Goal: Information Seeking & Learning: Learn about a topic

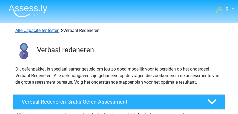
click at [35, 31] on link "Alle Capaciteitentesten" at bounding box center [37, 30] width 44 height 5
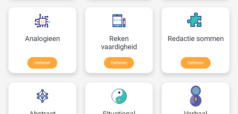
scroll to position [554, 0]
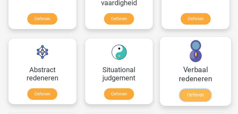
click at [191, 93] on link "Oefenen" at bounding box center [195, 95] width 31 height 12
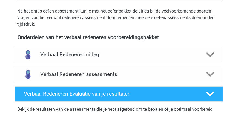
scroll to position [188, 0]
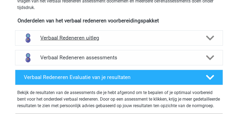
click at [87, 38] on h4 "Verbaal Redeneren uitleg" at bounding box center [118, 38] width 157 height 6
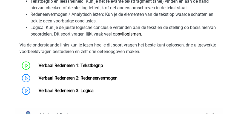
scroll to position [345, 0]
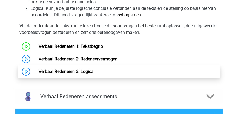
click at [90, 70] on link "Verbaal Redeneren 3: Logica" at bounding box center [66, 71] width 55 height 5
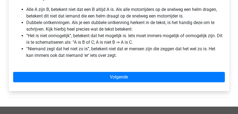
scroll to position [157, 0]
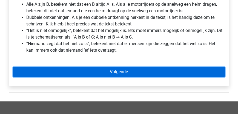
click at [123, 73] on link "Volgende" at bounding box center [119, 72] width 212 height 10
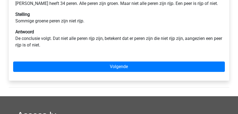
scroll to position [117, 0]
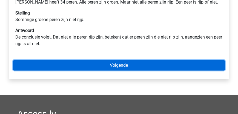
click at [107, 67] on link "Volgende" at bounding box center [119, 65] width 212 height 10
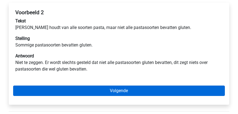
scroll to position [110, 0]
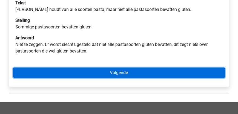
click at [115, 71] on link "Volgende" at bounding box center [119, 73] width 212 height 10
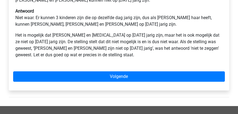
scroll to position [157, 0]
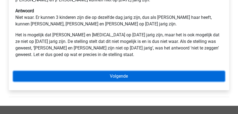
click at [113, 76] on link "Volgende" at bounding box center [119, 76] width 212 height 10
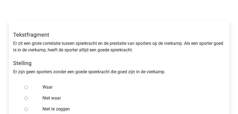
scroll to position [78, 0]
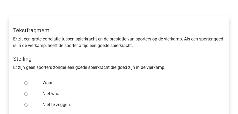
click at [26, 94] on input "Niet waar" at bounding box center [26, 94] width 4 height 4
radio input "true"
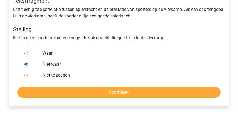
scroll to position [141, 0]
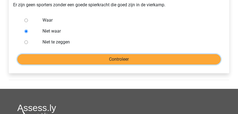
click at [121, 60] on input "Controleer" at bounding box center [119, 59] width 204 height 10
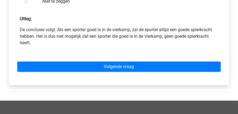
scroll to position [188, 0]
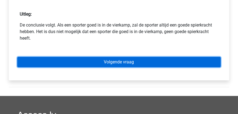
click at [112, 63] on link "Volgende vraag" at bounding box center [119, 62] width 204 height 10
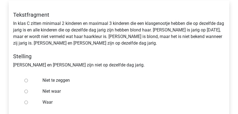
scroll to position [110, 0]
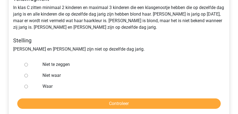
click at [26, 65] on input "Niet te zeggen" at bounding box center [26, 65] width 4 height 4
radio input "true"
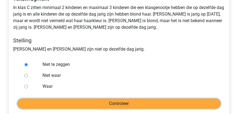
click at [100, 103] on input "Controleer" at bounding box center [119, 104] width 204 height 10
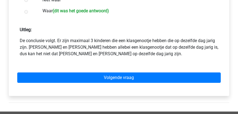
scroll to position [188, 0]
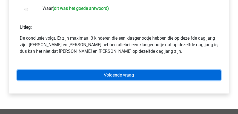
click at [109, 76] on link "Volgende vraag" at bounding box center [119, 75] width 204 height 10
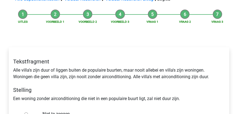
scroll to position [78, 0]
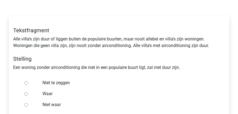
click at [26, 93] on input "Waar" at bounding box center [26, 94] width 4 height 4
radio input "true"
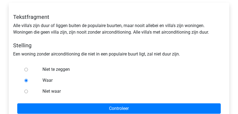
scroll to position [110, 0]
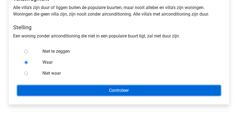
click at [125, 92] on input "Controleer" at bounding box center [119, 91] width 204 height 10
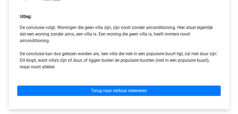
scroll to position [203, 0]
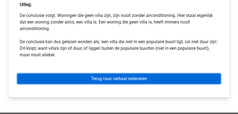
click at [109, 79] on link "Terug naar verbaal redeneren" at bounding box center [119, 79] width 204 height 10
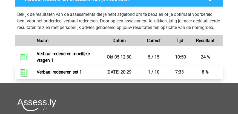
scroll to position [188, 0]
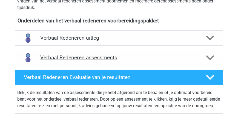
click at [89, 57] on h4 "Verbaal Redeneren assessments" at bounding box center [118, 58] width 157 height 6
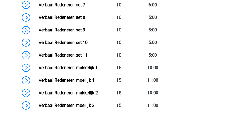
scroll to position [392, 0]
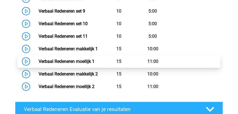
click at [69, 64] on link "Verbaal Redeneren moeilijk 1" at bounding box center [67, 61] width 56 height 5
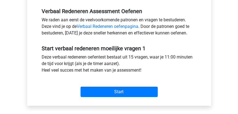
scroll to position [172, 0]
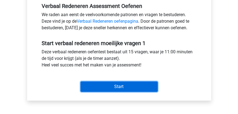
click at [110, 89] on input "Start" at bounding box center [119, 87] width 77 height 10
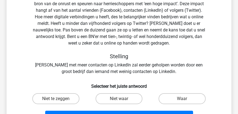
scroll to position [110, 0]
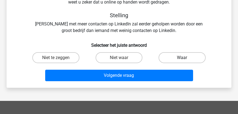
click at [172, 58] on label "Waar" at bounding box center [182, 57] width 47 height 11
click at [182, 58] on input "Waar" at bounding box center [184, 60] width 4 height 4
radio input "true"
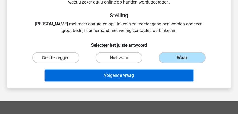
click at [143, 73] on button "Volgende vraag" at bounding box center [119, 76] width 148 height 12
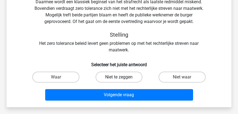
scroll to position [72, 0]
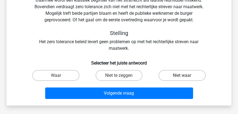
click at [175, 76] on label "Niet waar" at bounding box center [182, 75] width 47 height 11
click at [182, 76] on input "Niet waar" at bounding box center [184, 78] width 4 height 4
radio input "true"
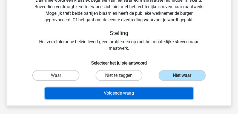
click at [132, 92] on button "Volgende vraag" at bounding box center [119, 94] width 148 height 12
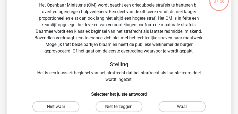
scroll to position [56, 0]
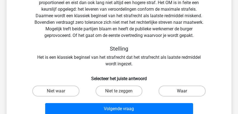
click at [185, 90] on label "Waar" at bounding box center [182, 91] width 47 height 11
click at [185, 91] on input "Waar" at bounding box center [184, 93] width 4 height 4
radio input "true"
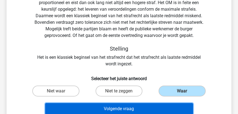
click at [151, 109] on button "Volgende vraag" at bounding box center [119, 109] width 148 height 12
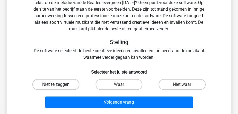
click at [58, 83] on label "Niet te zeggen" at bounding box center [55, 84] width 47 height 11
click at [58, 85] on input "Niet te zeggen" at bounding box center [58, 87] width 4 height 4
radio input "true"
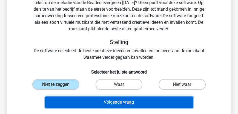
click at [120, 103] on button "Volgende vraag" at bounding box center [119, 103] width 148 height 12
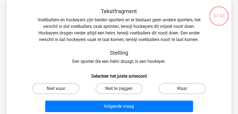
scroll to position [25, 0]
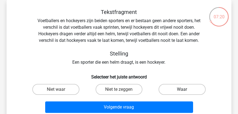
click at [177, 88] on label "Waar" at bounding box center [182, 89] width 47 height 11
click at [182, 90] on input "Waar" at bounding box center [184, 92] width 4 height 4
radio input "true"
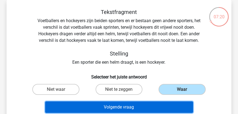
click at [160, 108] on button "Volgende vraag" at bounding box center [119, 108] width 148 height 12
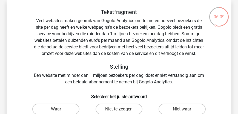
scroll to position [56, 0]
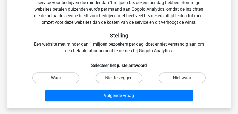
click at [176, 78] on label "Niet waar" at bounding box center [182, 78] width 47 height 11
click at [182, 78] on input "Niet waar" at bounding box center [184, 80] width 4 height 4
radio input "true"
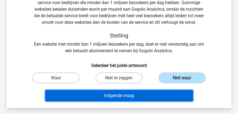
click at [158, 97] on button "Volgende vraag" at bounding box center [119, 96] width 148 height 12
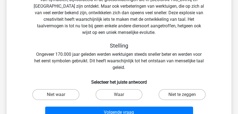
scroll to position [88, 0]
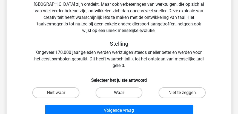
click at [130, 93] on label "Waar" at bounding box center [119, 92] width 47 height 11
click at [123, 93] on input "Waar" at bounding box center [121, 95] width 4 height 4
radio input "true"
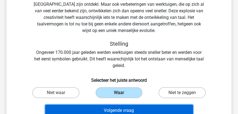
click at [136, 114] on button "Volgende vraag" at bounding box center [119, 111] width 148 height 12
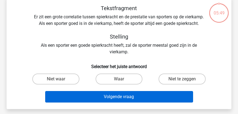
scroll to position [25, 0]
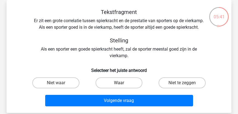
click at [126, 89] on label "Waar" at bounding box center [119, 83] width 47 height 11
click at [123, 87] on input "Waar" at bounding box center [121, 85] width 4 height 4
radio input "true"
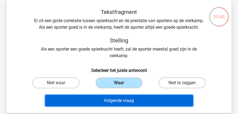
click at [130, 107] on button "Volgende vraag" at bounding box center [119, 101] width 148 height 12
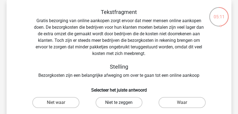
click at [126, 104] on label "Niet te zeggen" at bounding box center [119, 102] width 47 height 11
click at [123, 104] on input "Niet te zeggen" at bounding box center [121, 105] width 4 height 4
radio input "true"
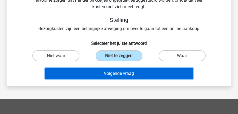
click at [133, 78] on button "Volgende vraag" at bounding box center [119, 74] width 148 height 12
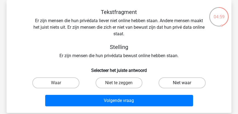
click at [174, 81] on label "Niet waar" at bounding box center [182, 83] width 47 height 11
click at [182, 83] on input "Niet waar" at bounding box center [184, 85] width 4 height 4
radio input "true"
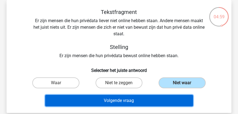
click at [143, 106] on button "Volgende vraag" at bounding box center [119, 101] width 148 height 12
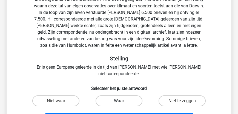
scroll to position [72, 0]
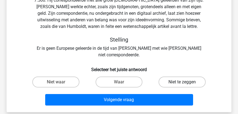
click at [175, 77] on label "Niet te zeggen" at bounding box center [182, 82] width 47 height 11
click at [182, 82] on input "Niet te zeggen" at bounding box center [184, 84] width 4 height 4
radio input "true"
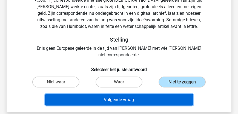
click at [137, 97] on button "Volgende vraag" at bounding box center [119, 100] width 148 height 12
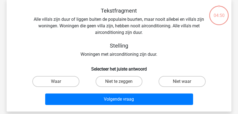
scroll to position [25, 0]
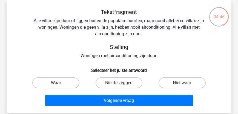
click at [61, 81] on label "Waar" at bounding box center [55, 83] width 47 height 11
click at [59, 83] on input "Waar" at bounding box center [58, 85] width 4 height 4
radio input "true"
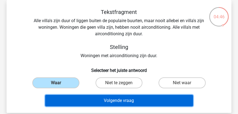
click at [110, 99] on button "Volgende vraag" at bounding box center [119, 101] width 148 height 12
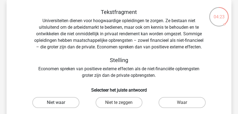
click at [55, 103] on label "Niet waar" at bounding box center [55, 102] width 47 height 11
click at [56, 103] on input "Niet waar" at bounding box center [58, 105] width 4 height 4
radio input "true"
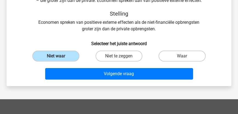
scroll to position [72, 0]
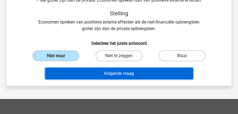
click at [120, 76] on button "Volgende vraag" at bounding box center [119, 74] width 148 height 12
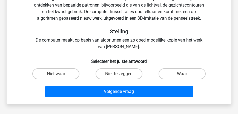
scroll to position [56, 0]
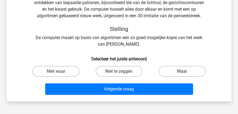
click at [173, 72] on label "Waar" at bounding box center [182, 71] width 47 height 11
click at [182, 72] on input "Waar" at bounding box center [184, 74] width 4 height 4
radio input "true"
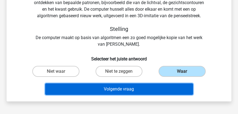
click at [151, 88] on button "Volgende vraag" at bounding box center [119, 90] width 148 height 12
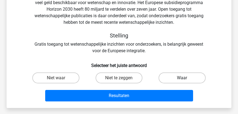
click at [175, 78] on label "Waar" at bounding box center [182, 78] width 47 height 11
click at [182, 78] on input "Waar" at bounding box center [184, 80] width 4 height 4
radio input "true"
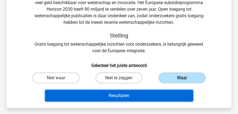
click at [152, 97] on button "Resultaten" at bounding box center [119, 96] width 148 height 12
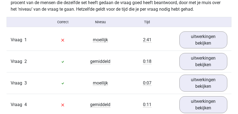
scroll to position [345, 0]
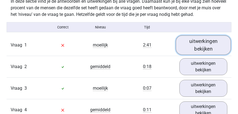
click at [203, 49] on link "uitwerkingen bekijken" at bounding box center [203, 44] width 55 height 19
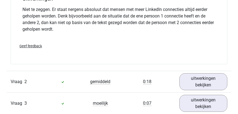
scroll to position [564, 0]
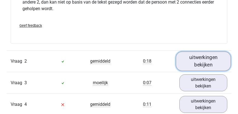
click at [203, 64] on link "uitwerkingen bekijken" at bounding box center [203, 61] width 55 height 19
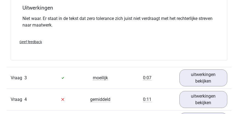
scroll to position [768, 0]
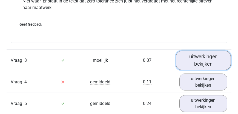
click at [199, 66] on link "uitwerkingen bekijken" at bounding box center [203, 60] width 55 height 19
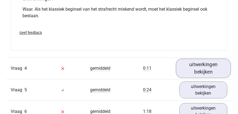
scroll to position [971, 0]
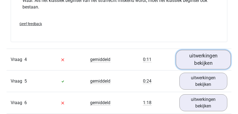
click at [215, 64] on link "uitwerkingen bekijken" at bounding box center [203, 59] width 55 height 19
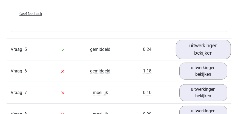
scroll to position [1175, 0]
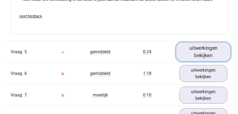
click at [207, 53] on link "uitwerkingen bekijken" at bounding box center [203, 51] width 55 height 19
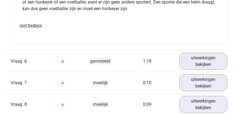
scroll to position [1363, 0]
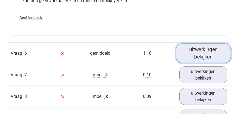
click at [190, 58] on link "uitwerkingen bekijken" at bounding box center [203, 53] width 55 height 19
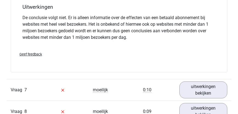
scroll to position [1582, 0]
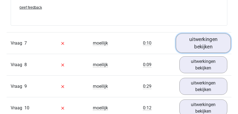
click at [206, 48] on link "uitwerkingen bekijken" at bounding box center [203, 43] width 55 height 19
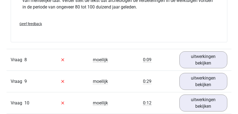
scroll to position [1802, 0]
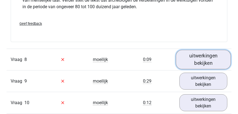
click at [208, 61] on link "uitwerkingen bekijken" at bounding box center [203, 59] width 55 height 19
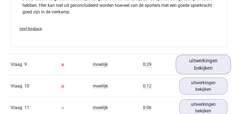
scroll to position [2005, 0]
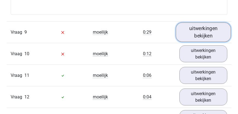
click at [207, 41] on link "uitwerkingen bekijken" at bounding box center [203, 31] width 55 height 19
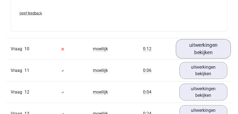
scroll to position [2194, 0]
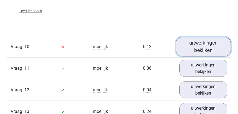
click at [206, 47] on link "uitwerkingen bekijken" at bounding box center [203, 46] width 55 height 19
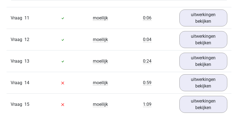
scroll to position [2397, 0]
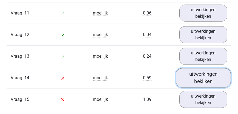
click at [209, 79] on link "uitwerkingen bekijken" at bounding box center [203, 78] width 55 height 19
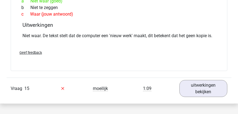
scroll to position [2585, 0]
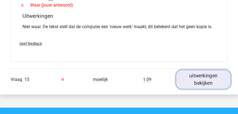
click at [205, 76] on link "uitwerkingen bekijken" at bounding box center [203, 79] width 55 height 19
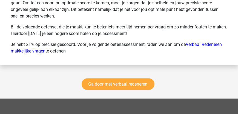
scroll to position [3134, 0]
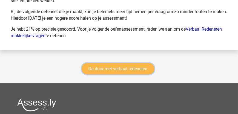
click at [120, 65] on link "Ga door met verbaal redeneren" at bounding box center [118, 69] width 73 height 12
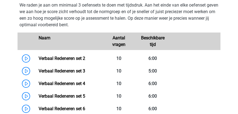
scroll to position [251, 0]
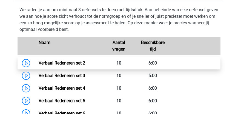
click at [59, 64] on link "Verbaal Redeneren set 2" at bounding box center [62, 63] width 47 height 5
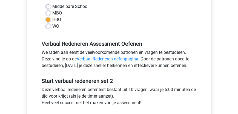
scroll to position [157, 0]
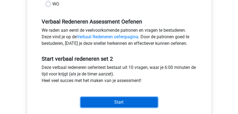
click at [112, 101] on input "Start" at bounding box center [119, 102] width 77 height 10
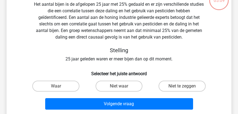
scroll to position [47, 0]
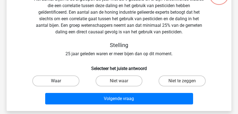
click at [64, 80] on label "Waar" at bounding box center [55, 81] width 47 height 11
click at [59, 81] on input "Waar" at bounding box center [58, 83] width 4 height 4
radio input "true"
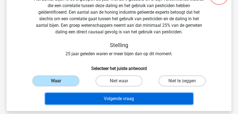
click at [115, 100] on button "Volgende vraag" at bounding box center [119, 99] width 148 height 12
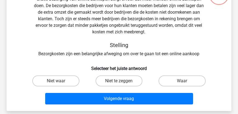
scroll to position [25, 0]
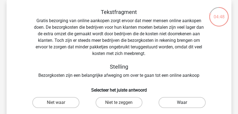
click at [172, 101] on label "Waar" at bounding box center [182, 102] width 47 height 11
click at [182, 103] on input "Waar" at bounding box center [184, 105] width 4 height 4
radio input "true"
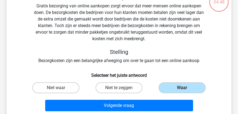
scroll to position [41, 0]
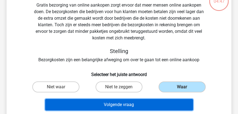
click at [124, 102] on button "Volgende vraag" at bounding box center [119, 105] width 148 height 12
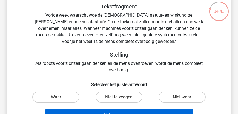
scroll to position [25, 0]
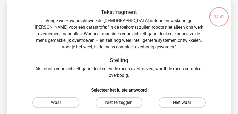
click at [180, 101] on label "Niet waar" at bounding box center [182, 102] width 47 height 11
click at [182, 103] on input "Niet waar" at bounding box center [184, 105] width 4 height 4
radio input "true"
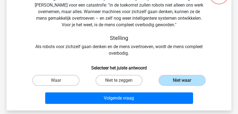
scroll to position [88, 0]
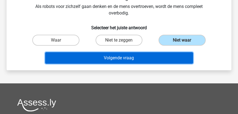
click at [112, 60] on button "Volgende vraag" at bounding box center [119, 58] width 148 height 12
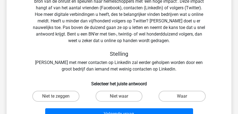
scroll to position [72, 0]
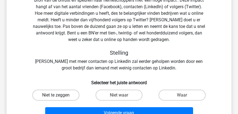
click at [55, 95] on label "Niet te zeggen" at bounding box center [55, 95] width 47 height 11
click at [56, 95] on input "Niet te zeggen" at bounding box center [58, 97] width 4 height 4
radio input "true"
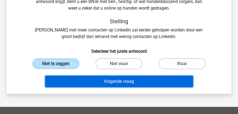
click at [115, 82] on button "Volgende vraag" at bounding box center [119, 82] width 148 height 12
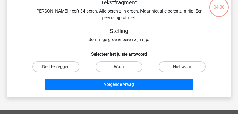
scroll to position [25, 0]
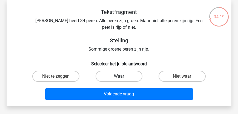
click at [121, 76] on label "Waar" at bounding box center [119, 76] width 47 height 11
click at [121, 76] on input "Waar" at bounding box center [121, 78] width 4 height 4
radio input "true"
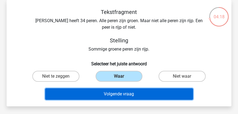
click at [124, 94] on button "Volgende vraag" at bounding box center [119, 95] width 148 height 12
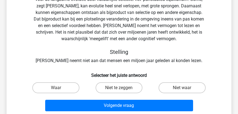
scroll to position [56, 0]
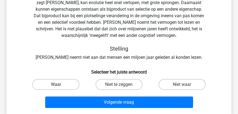
click at [70, 83] on label "Waar" at bounding box center [55, 84] width 47 height 11
click at [59, 85] on input "Waar" at bounding box center [58, 87] width 4 height 4
radio input "true"
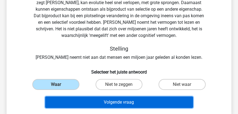
click at [104, 102] on button "Volgende vraag" at bounding box center [119, 103] width 148 height 12
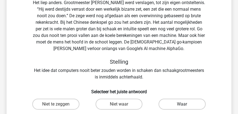
click at [174, 104] on label "Waar" at bounding box center [182, 104] width 47 height 11
click at [182, 104] on input "Waar" at bounding box center [184, 106] width 4 height 4
radio input "true"
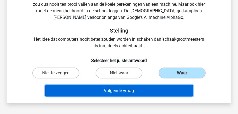
click at [123, 96] on button "Volgende vraag" at bounding box center [119, 91] width 148 height 12
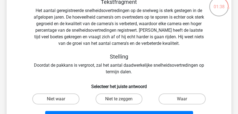
scroll to position [41, 0]
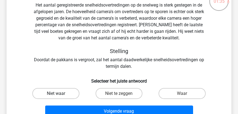
click at [61, 95] on label "Niet waar" at bounding box center [55, 93] width 47 height 11
click at [59, 95] on input "Niet waar" at bounding box center [58, 96] width 4 height 4
radio input "true"
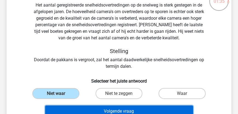
click at [100, 109] on button "Volgende vraag" at bounding box center [119, 112] width 148 height 12
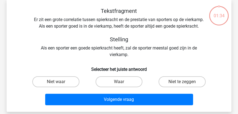
scroll to position [25, 0]
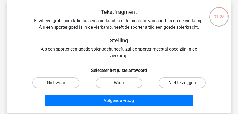
click at [176, 89] on label "Niet te zeggen" at bounding box center [182, 83] width 47 height 11
click at [182, 87] on input "Niet te zeggen" at bounding box center [184, 85] width 4 height 4
radio input "true"
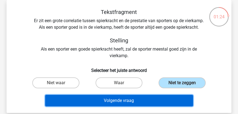
click at [154, 107] on button "Volgende vraag" at bounding box center [119, 101] width 148 height 12
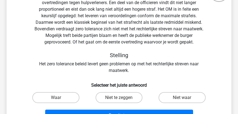
scroll to position [56, 0]
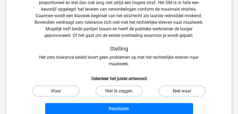
click at [179, 92] on label "Niet waar" at bounding box center [182, 91] width 47 height 11
click at [182, 92] on input "Niet waar" at bounding box center [184, 93] width 4 height 4
radio input "true"
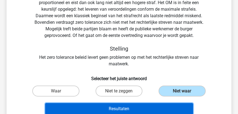
click at [154, 108] on button "Resultaten" at bounding box center [119, 109] width 148 height 12
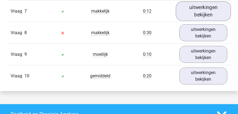
scroll to position [486, 0]
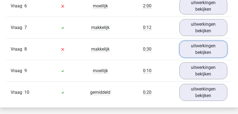
click at [204, 57] on link "uitwerkingen bekijken" at bounding box center [204, 49] width 48 height 17
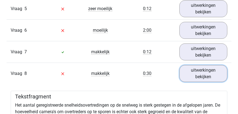
scroll to position [454, 0]
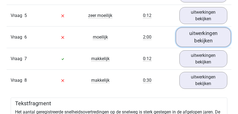
click at [199, 45] on link "uitwerkingen bekijken" at bounding box center [203, 36] width 55 height 19
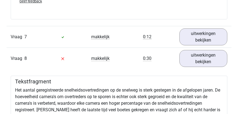
scroll to position [658, 0]
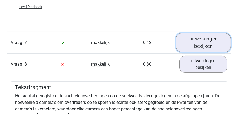
click at [201, 47] on link "uitwerkingen bekijken" at bounding box center [203, 42] width 55 height 19
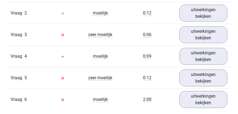
scroll to position [392, 0]
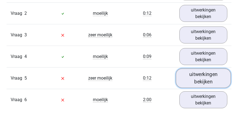
click at [206, 79] on link "uitwerkingen bekijken" at bounding box center [203, 78] width 55 height 19
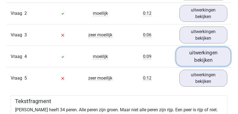
click at [201, 59] on link "uitwerkingen bekijken" at bounding box center [203, 56] width 55 height 19
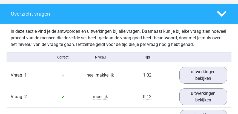
scroll to position [313, 0]
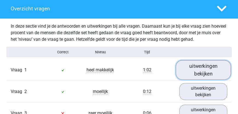
click at [209, 72] on link "uitwerkingen bekijken" at bounding box center [203, 69] width 55 height 19
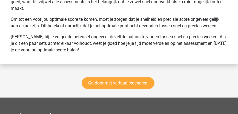
scroll to position [1958, 0]
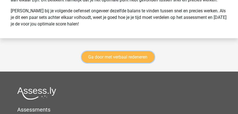
click at [125, 62] on link "Ga door met verbaal redeneren" at bounding box center [118, 58] width 73 height 12
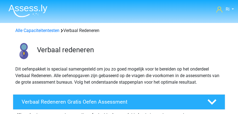
scroll to position [267, 0]
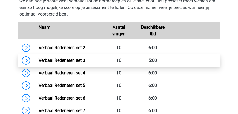
click at [57, 59] on link "Verbaal Redeneren set 3" at bounding box center [62, 60] width 47 height 5
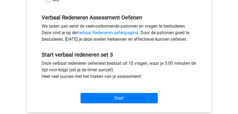
scroll to position [203, 0]
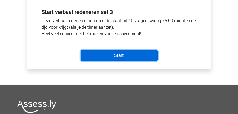
click at [107, 57] on input "Start" at bounding box center [119, 55] width 77 height 10
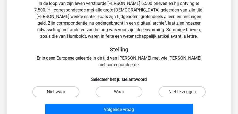
scroll to position [63, 0]
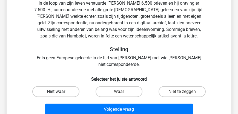
click at [50, 86] on label "Niet waar" at bounding box center [55, 91] width 47 height 11
click at [56, 92] on input "Niet waar" at bounding box center [58, 94] width 4 height 4
radio input "true"
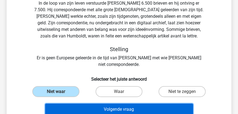
click at [84, 104] on button "Volgende vraag" at bounding box center [119, 110] width 148 height 12
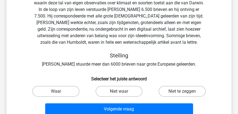
scroll to position [56, 0]
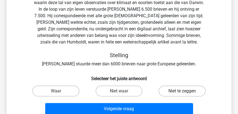
click at [166, 88] on label "Niet te zeggen" at bounding box center [182, 91] width 47 height 11
click at [182, 91] on input "Niet te zeggen" at bounding box center [184, 93] width 4 height 4
radio input "true"
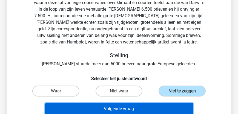
click at [145, 108] on button "Volgende vraag" at bounding box center [119, 109] width 148 height 12
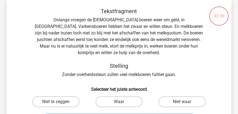
scroll to position [25, 0]
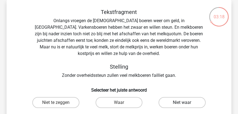
click at [175, 98] on label "Niet waar" at bounding box center [182, 102] width 47 height 11
click at [182, 103] on input "Niet waar" at bounding box center [184, 105] width 4 height 4
radio input "true"
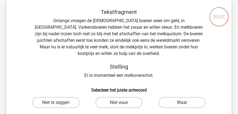
click at [181, 97] on label "Waar" at bounding box center [182, 102] width 47 height 11
click at [182, 103] on input "Waar" at bounding box center [184, 105] width 4 height 4
radio input "true"
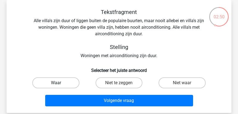
click at [64, 83] on label "Waar" at bounding box center [55, 83] width 47 height 11
click at [59, 83] on input "Waar" at bounding box center [58, 85] width 4 height 4
radio input "true"
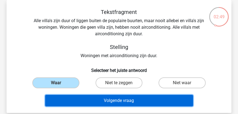
click at [123, 104] on button "Volgende vraag" at bounding box center [119, 101] width 148 height 12
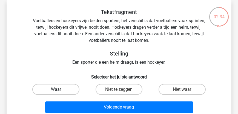
click at [44, 92] on label "Waar" at bounding box center [55, 89] width 47 height 11
click at [56, 92] on input "Waar" at bounding box center [58, 92] width 4 height 4
radio input "true"
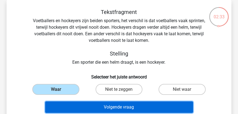
click at [101, 110] on button "Volgende vraag" at bounding box center [119, 108] width 148 height 12
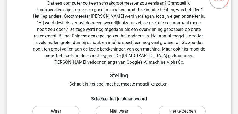
scroll to position [56, 0]
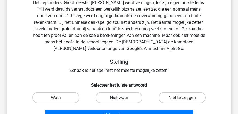
click at [118, 97] on label "Niet waar" at bounding box center [119, 97] width 47 height 11
click at [119, 98] on input "Niet waar" at bounding box center [121, 100] width 4 height 4
radio input "true"
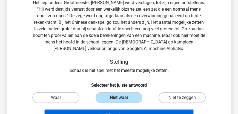
click at [119, 112] on button "Volgende vraag" at bounding box center [119, 116] width 148 height 12
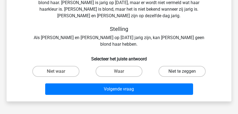
click at [171, 66] on label "Niet te zeggen" at bounding box center [182, 71] width 47 height 11
click at [182, 72] on input "Niet te zeggen" at bounding box center [184, 74] width 4 height 4
radio input "true"
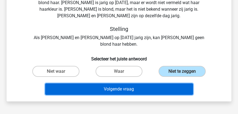
click at [140, 84] on button "Volgende vraag" at bounding box center [119, 90] width 148 height 12
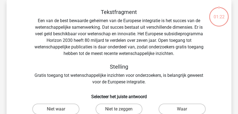
scroll to position [25, 0]
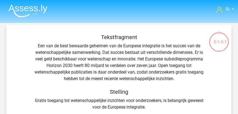
scroll to position [25, 0]
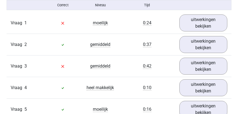
scroll to position [329, 0]
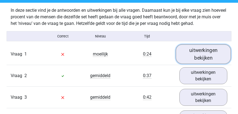
click at [209, 57] on link "uitwerkingen bekijken" at bounding box center [203, 53] width 55 height 19
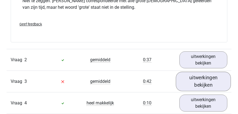
scroll to position [548, 0]
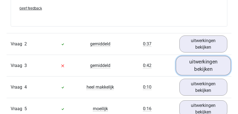
click at [196, 64] on link "uitwerkingen bekijken" at bounding box center [203, 65] width 55 height 19
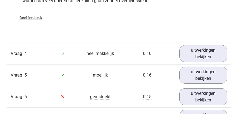
scroll to position [768, 0]
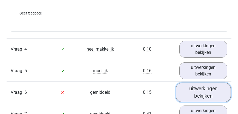
click at [195, 88] on link "uitwerkingen bekijken" at bounding box center [203, 92] width 55 height 19
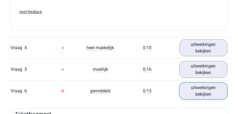
scroll to position [783, 0]
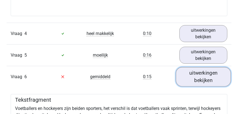
click at [203, 74] on link "uitwerkingen bekijken" at bounding box center [203, 76] width 55 height 19
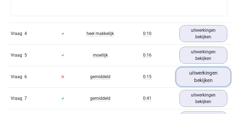
click at [204, 73] on link "uitwerkingen bekijken" at bounding box center [203, 76] width 55 height 19
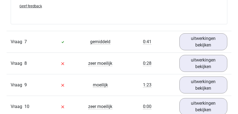
scroll to position [1003, 0]
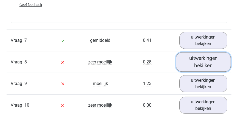
click at [200, 57] on link "uitwerkingen bekijken" at bounding box center [203, 61] width 55 height 19
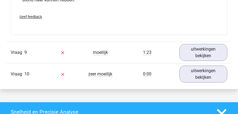
scroll to position [1206, 0]
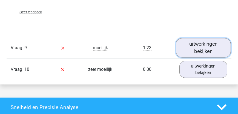
click at [203, 38] on link "uitwerkingen bekijken" at bounding box center [203, 47] width 55 height 19
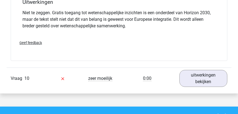
scroll to position [1379, 0]
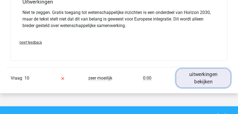
click at [206, 69] on link "uitwerkingen bekijken" at bounding box center [203, 78] width 55 height 19
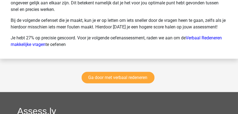
scroll to position [1912, 0]
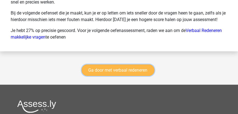
click at [126, 65] on link "Ga door met verbaal redeneren" at bounding box center [118, 71] width 73 height 12
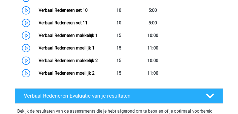
scroll to position [408, 0]
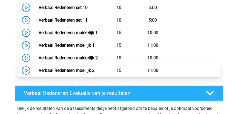
click at [62, 73] on link "Verbaal Redeneren moeilijk 2" at bounding box center [67, 70] width 56 height 5
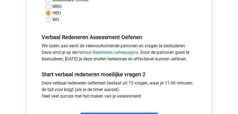
scroll to position [188, 0]
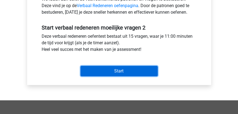
click at [109, 70] on input "Start" at bounding box center [119, 71] width 77 height 10
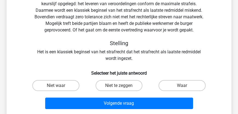
scroll to position [63, 0]
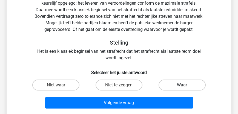
click at [176, 84] on label "Waar" at bounding box center [182, 85] width 47 height 11
click at [182, 85] on input "Waar" at bounding box center [184, 87] width 4 height 4
radio input "true"
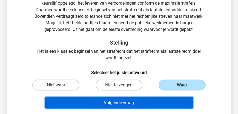
click at [139, 103] on button "Volgende vraag" at bounding box center [119, 103] width 148 height 12
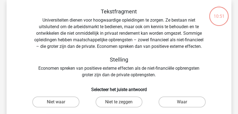
scroll to position [25, 0]
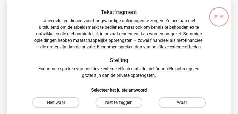
click at [116, 106] on label "Niet te zeggen" at bounding box center [119, 102] width 47 height 11
click at [119, 106] on input "Niet te zeggen" at bounding box center [121, 105] width 4 height 4
radio input "true"
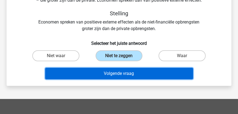
click at [123, 74] on button "Volgende vraag" at bounding box center [119, 74] width 148 height 12
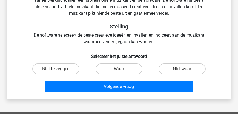
scroll to position [56, 0]
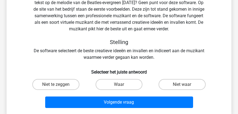
click at [184, 86] on input "Niet waar" at bounding box center [184, 87] width 4 height 4
radio input "true"
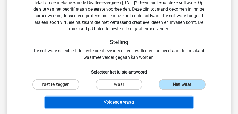
click at [150, 106] on button "Volgende vraag" at bounding box center [119, 103] width 148 height 12
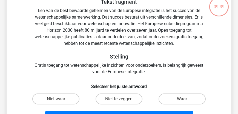
scroll to position [41, 0]
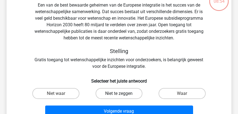
click at [124, 92] on label "Niet te zeggen" at bounding box center [119, 93] width 47 height 11
click at [123, 94] on input "Niet te zeggen" at bounding box center [121, 96] width 4 height 4
radio input "true"
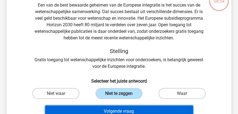
click at [129, 110] on button "Volgende vraag" at bounding box center [119, 112] width 148 height 12
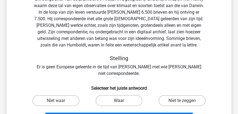
scroll to position [56, 0]
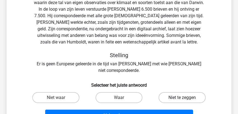
click at [172, 92] on label "Niet te zeggen" at bounding box center [182, 97] width 47 height 11
click at [182, 98] on input "Niet te zeggen" at bounding box center [184, 100] width 4 height 4
radio input "true"
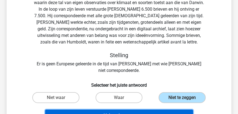
click at [139, 110] on button "Volgende vraag" at bounding box center [119, 116] width 148 height 12
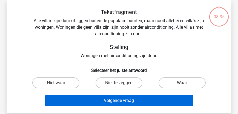
scroll to position [25, 0]
drag, startPoint x: 179, startPoint y: 84, endPoint x: 164, endPoint y: 96, distance: 19.3
click at [179, 84] on label "Waar" at bounding box center [182, 83] width 47 height 11
click at [182, 84] on input "Waar" at bounding box center [184, 85] width 4 height 4
radio input "true"
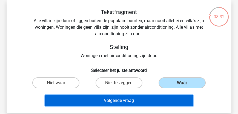
click at [148, 103] on button "Volgende vraag" at bounding box center [119, 101] width 148 height 12
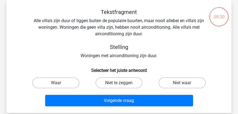
drag, startPoint x: 54, startPoint y: 84, endPoint x: 78, endPoint y: 94, distance: 25.2
click at [55, 84] on label "Waar" at bounding box center [55, 83] width 47 height 11
click at [56, 84] on input "Waar" at bounding box center [58, 85] width 4 height 4
radio input "true"
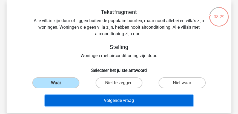
click at [94, 104] on button "Volgende vraag" at bounding box center [119, 101] width 148 height 12
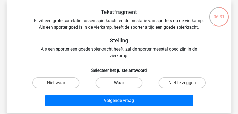
click at [103, 89] on label "Waar" at bounding box center [119, 83] width 47 height 11
click at [119, 87] on input "Waar" at bounding box center [121, 85] width 4 height 4
radio input "true"
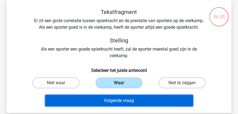
click at [120, 106] on button "Volgende vraag" at bounding box center [119, 101] width 148 height 12
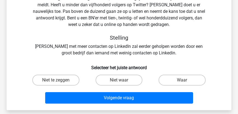
scroll to position [88, 0]
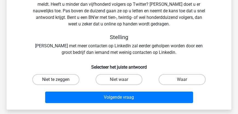
click at [65, 80] on label "Niet te zeggen" at bounding box center [55, 79] width 47 height 11
click at [59, 80] on input "Niet te zeggen" at bounding box center [58, 82] width 4 height 4
radio input "true"
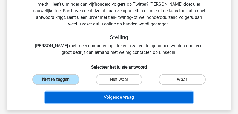
click at [101, 94] on button "Volgende vraag" at bounding box center [119, 98] width 148 height 12
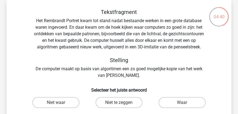
scroll to position [41, 0]
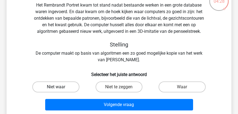
click at [61, 88] on label "Niet waar" at bounding box center [55, 87] width 47 height 11
click at [59, 88] on input "Niet waar" at bounding box center [58, 89] width 4 height 4
radio input "true"
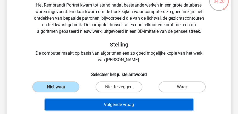
click at [104, 103] on button "Volgende vraag" at bounding box center [119, 105] width 148 height 12
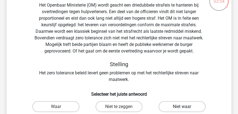
click at [175, 107] on label "Niet waar" at bounding box center [182, 106] width 47 height 11
click at [182, 107] on input "Niet waar" at bounding box center [184, 109] width 4 height 4
radio input "true"
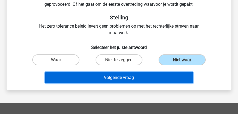
click at [123, 81] on button "Volgende vraag" at bounding box center [119, 78] width 148 height 12
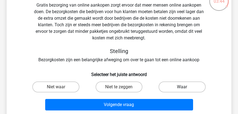
click at [181, 86] on label "Waar" at bounding box center [182, 87] width 47 height 11
click at [182, 87] on input "Waar" at bounding box center [184, 89] width 4 height 4
radio input "true"
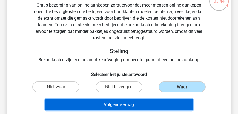
click at [138, 104] on button "Volgende vraag" at bounding box center [119, 105] width 148 height 12
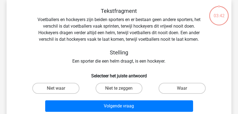
scroll to position [25, 0]
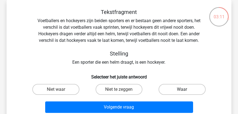
click at [172, 90] on label "Waar" at bounding box center [182, 89] width 47 height 11
click at [182, 90] on input "Waar" at bounding box center [184, 92] width 4 height 4
radio input "true"
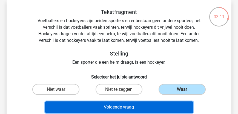
click at [150, 106] on button "Volgende vraag" at bounding box center [119, 108] width 148 height 12
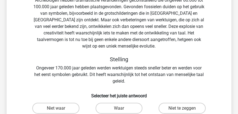
scroll to position [88, 0]
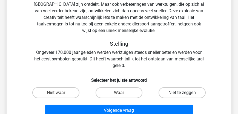
click at [176, 92] on label "Niet te zeggen" at bounding box center [182, 92] width 47 height 11
click at [182, 93] on input "Niet te zeggen" at bounding box center [184, 95] width 4 height 4
radio input "true"
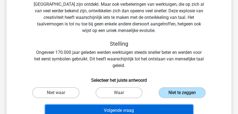
click at [154, 111] on button "Volgende vraag" at bounding box center [119, 111] width 148 height 12
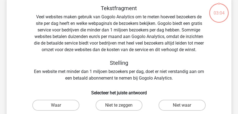
scroll to position [25, 0]
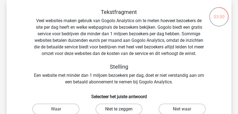
click at [122, 107] on label "Niet te zeggen" at bounding box center [119, 109] width 47 height 11
click at [122, 109] on input "Niet te zeggen" at bounding box center [121, 111] width 4 height 4
radio input "true"
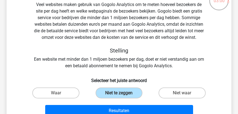
scroll to position [72, 0]
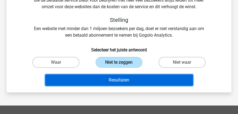
click at [140, 83] on button "Resultaten" at bounding box center [119, 81] width 148 height 12
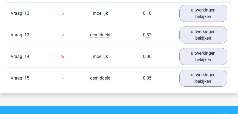
scroll to position [627, 0]
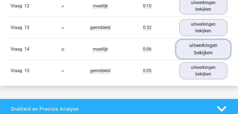
click at [200, 47] on link "uitwerkingen bekijken" at bounding box center [203, 48] width 55 height 19
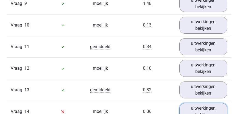
scroll to position [517, 0]
